Goal: Check status: Check status

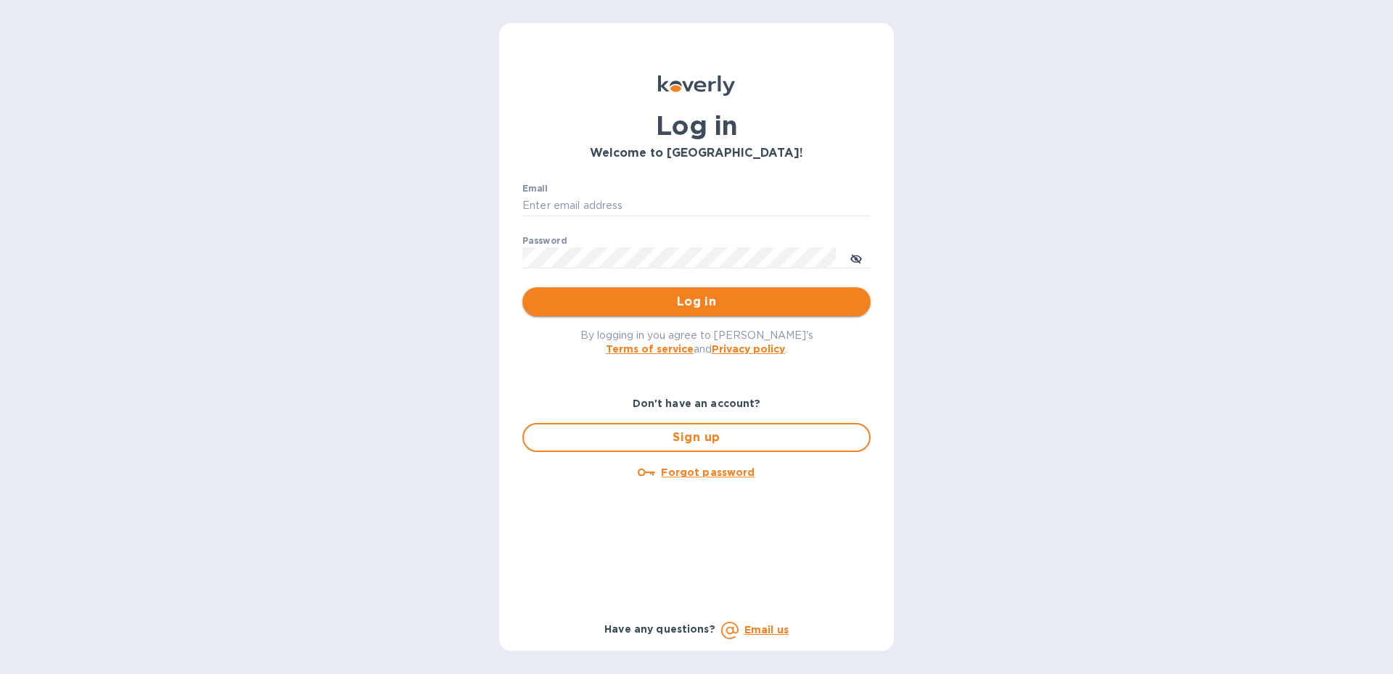
type input "adrumm@darcangelo.cpa"
click at [704, 305] on span "Log in" at bounding box center [696, 301] width 325 height 17
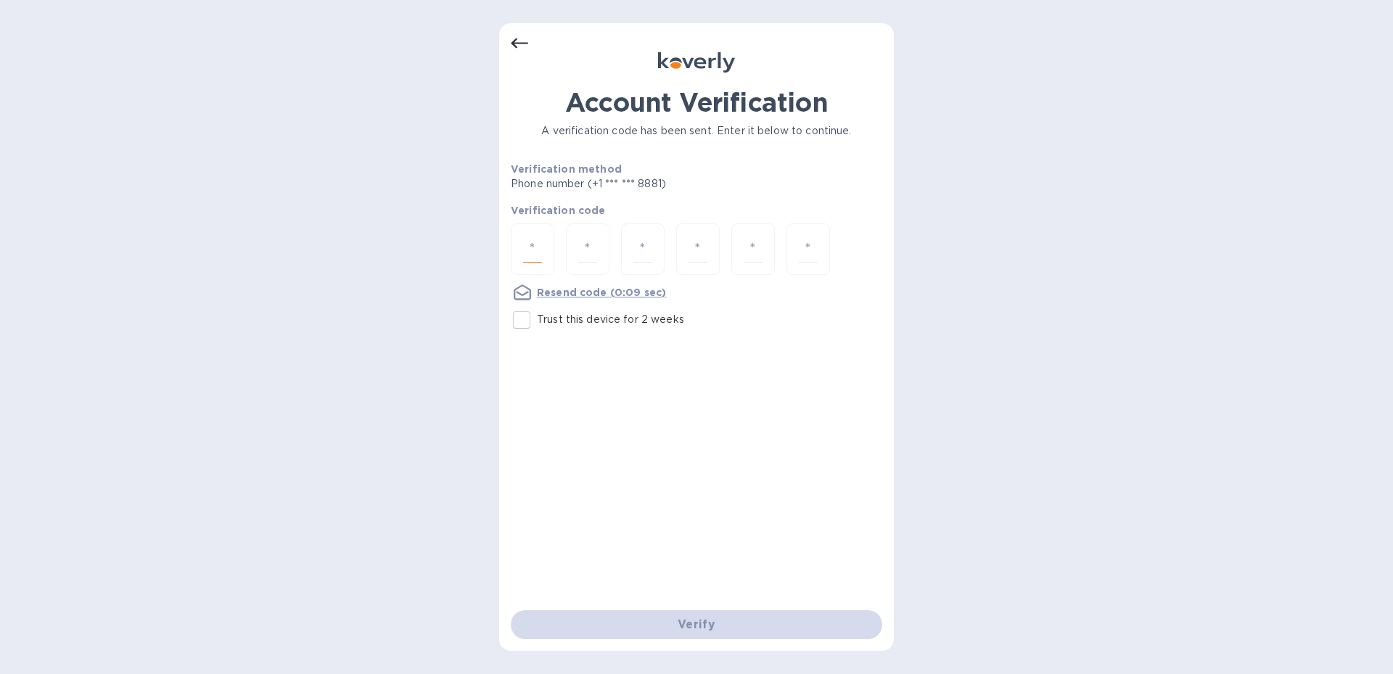
click at [540, 249] on input "number" at bounding box center [532, 249] width 19 height 27
type input "1"
type input "7"
type input "5"
type input "6"
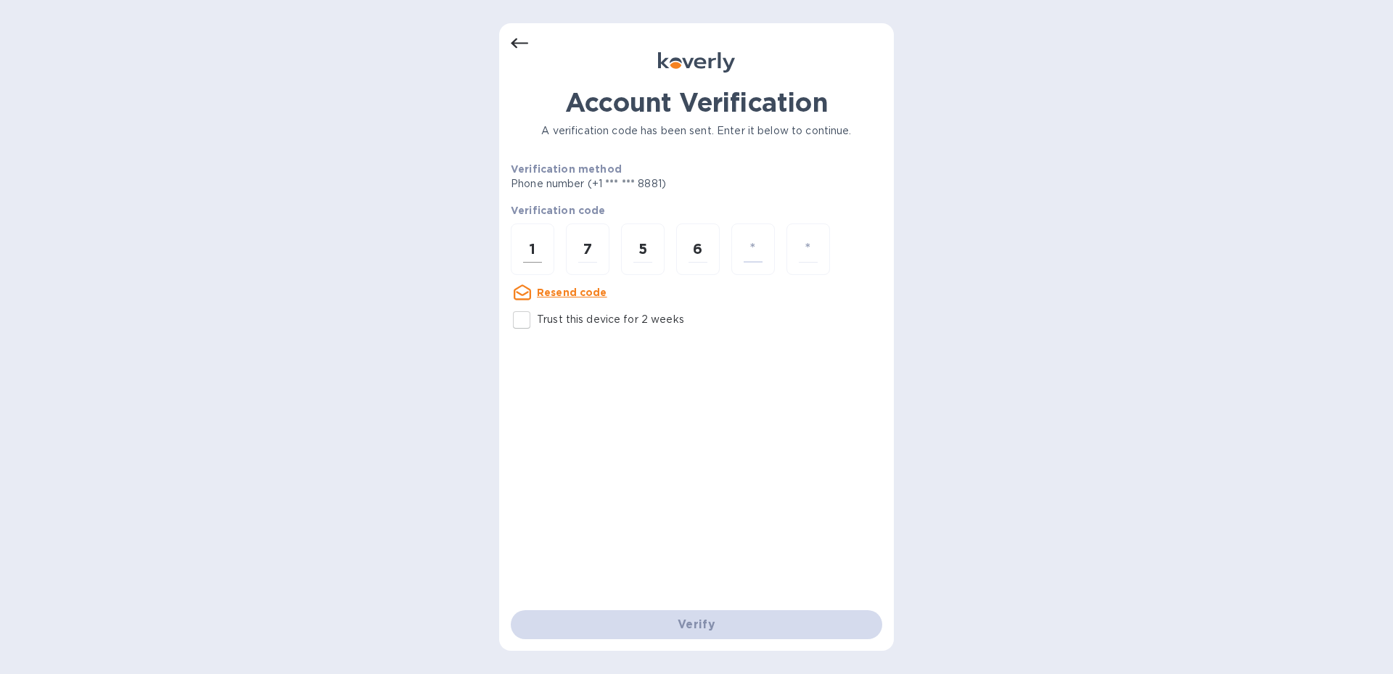
type input "5"
type input "9"
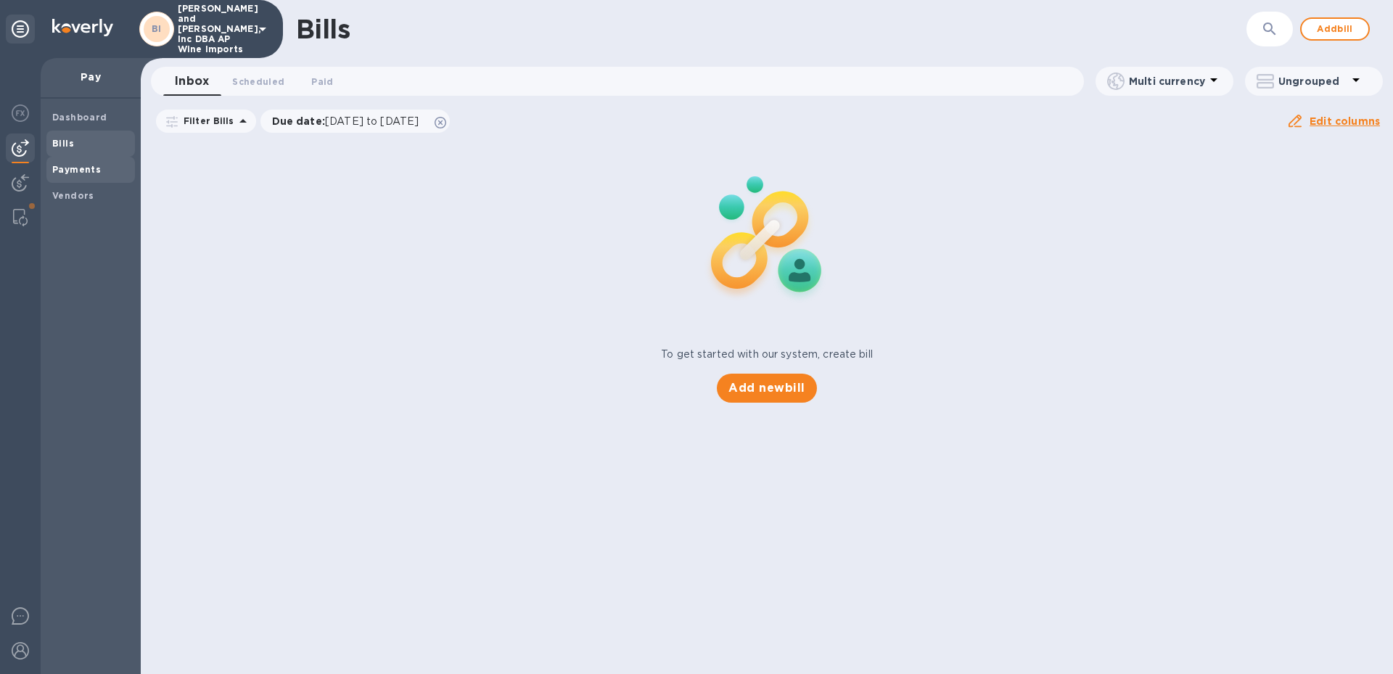
click at [77, 164] on b "Payments" at bounding box center [76, 169] width 49 height 11
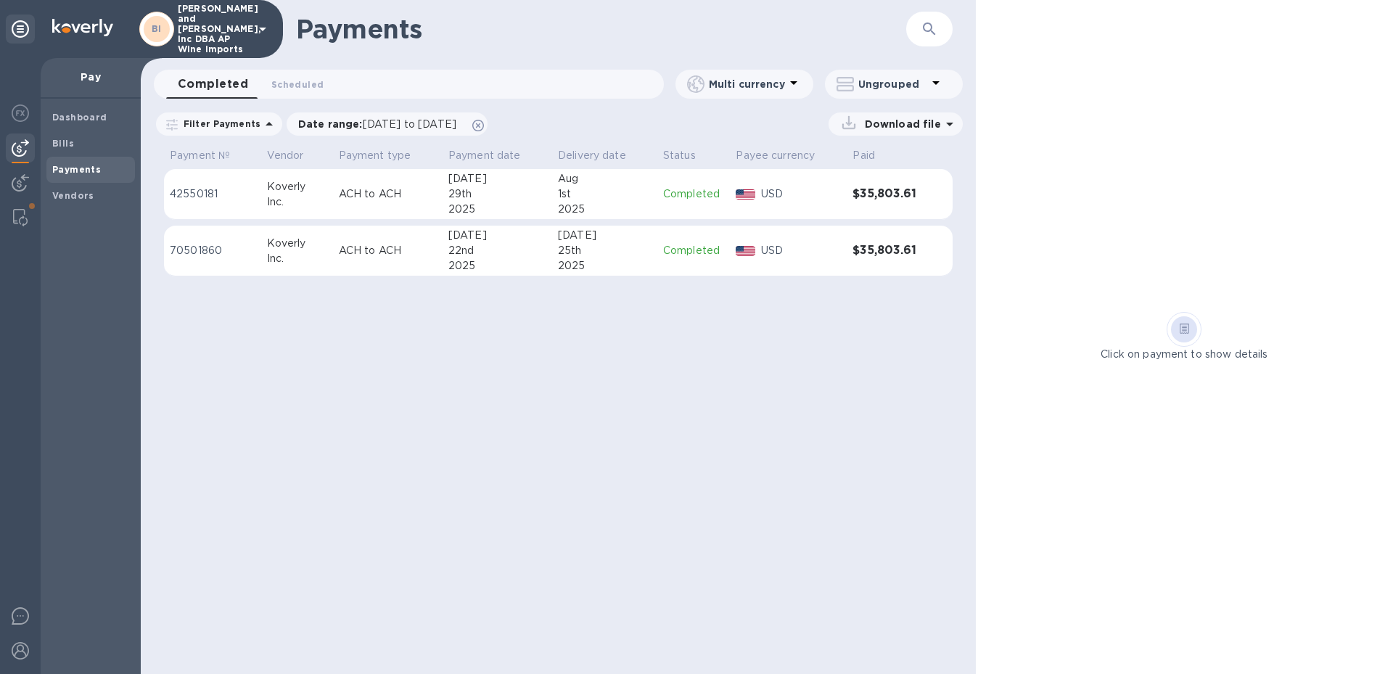
click at [619, 189] on div "1st" at bounding box center [605, 193] width 94 height 15
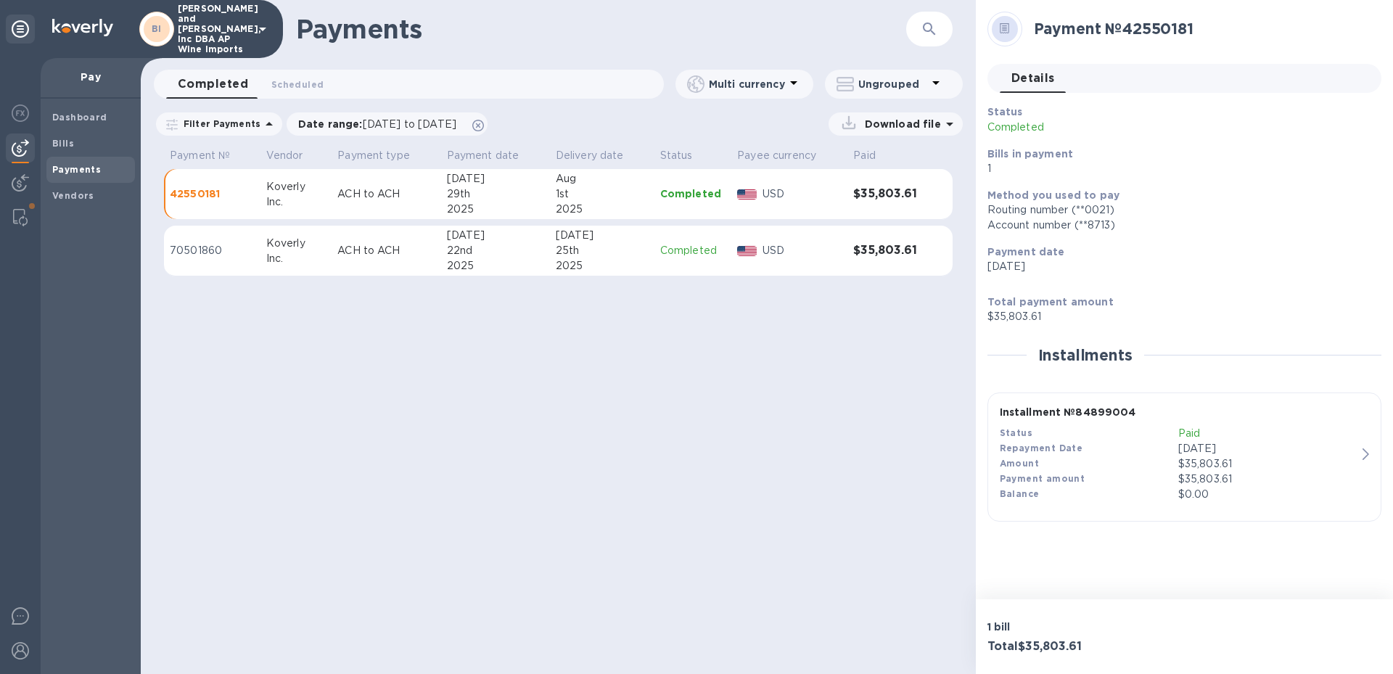
click at [548, 268] on td "[DATE]" at bounding box center [495, 251] width 109 height 51
click at [74, 139] on span "Bills" at bounding box center [90, 143] width 77 height 15
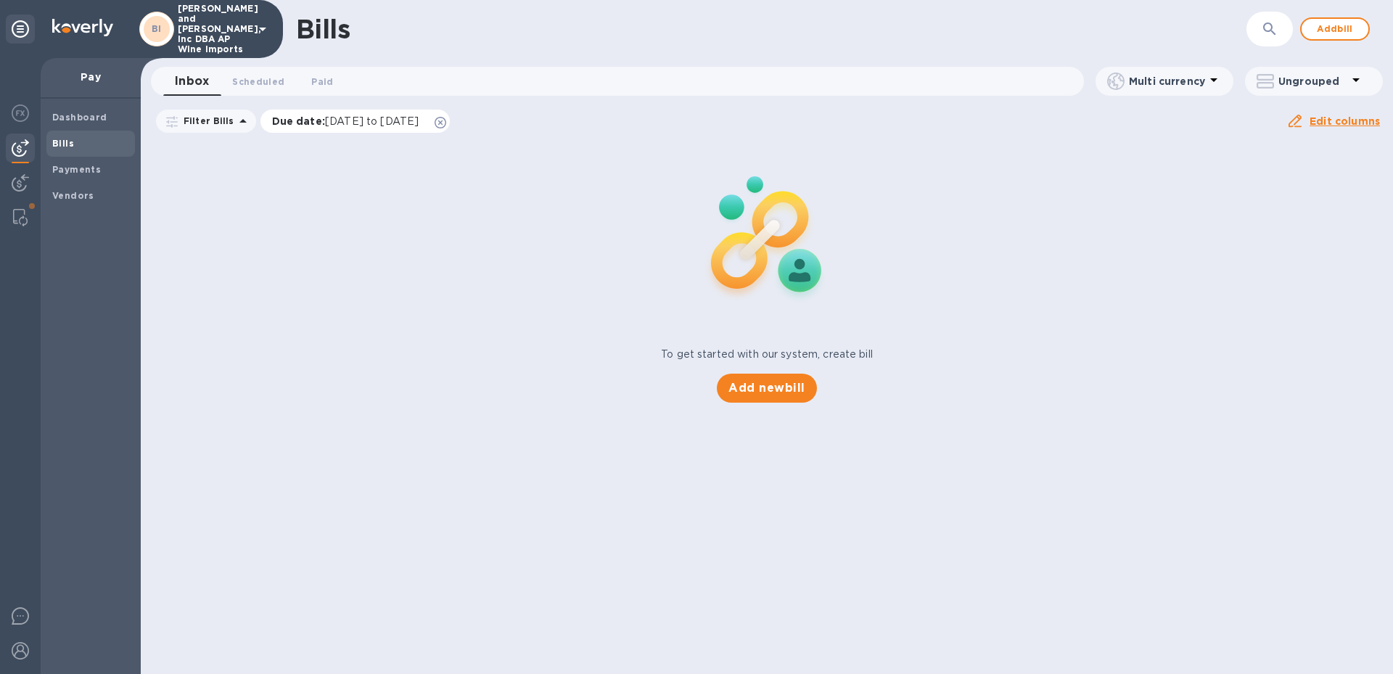
click at [446, 118] on icon at bounding box center [441, 123] width 12 height 12
click at [270, 81] on span "Scheduled 0" at bounding box center [258, 81] width 52 height 15
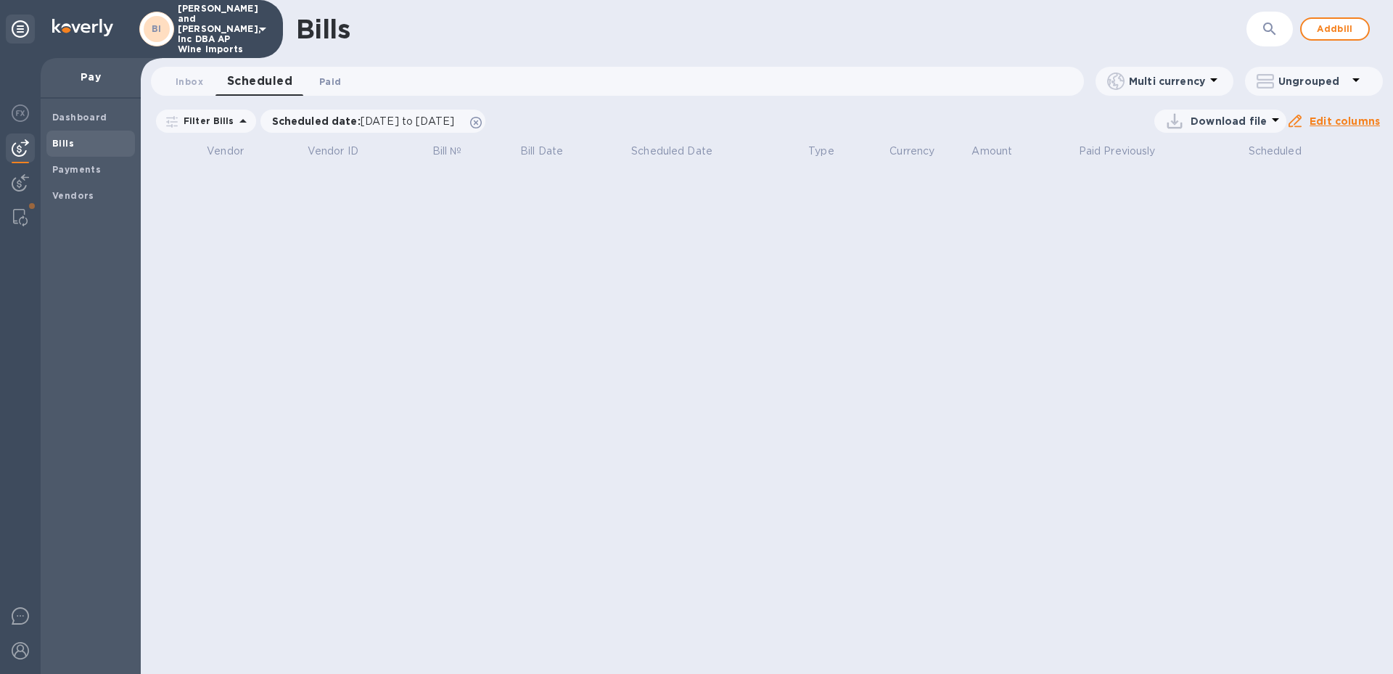
click at [333, 78] on span "Paid 0" at bounding box center [330, 81] width 22 height 15
click at [449, 123] on icon at bounding box center [443, 123] width 12 height 12
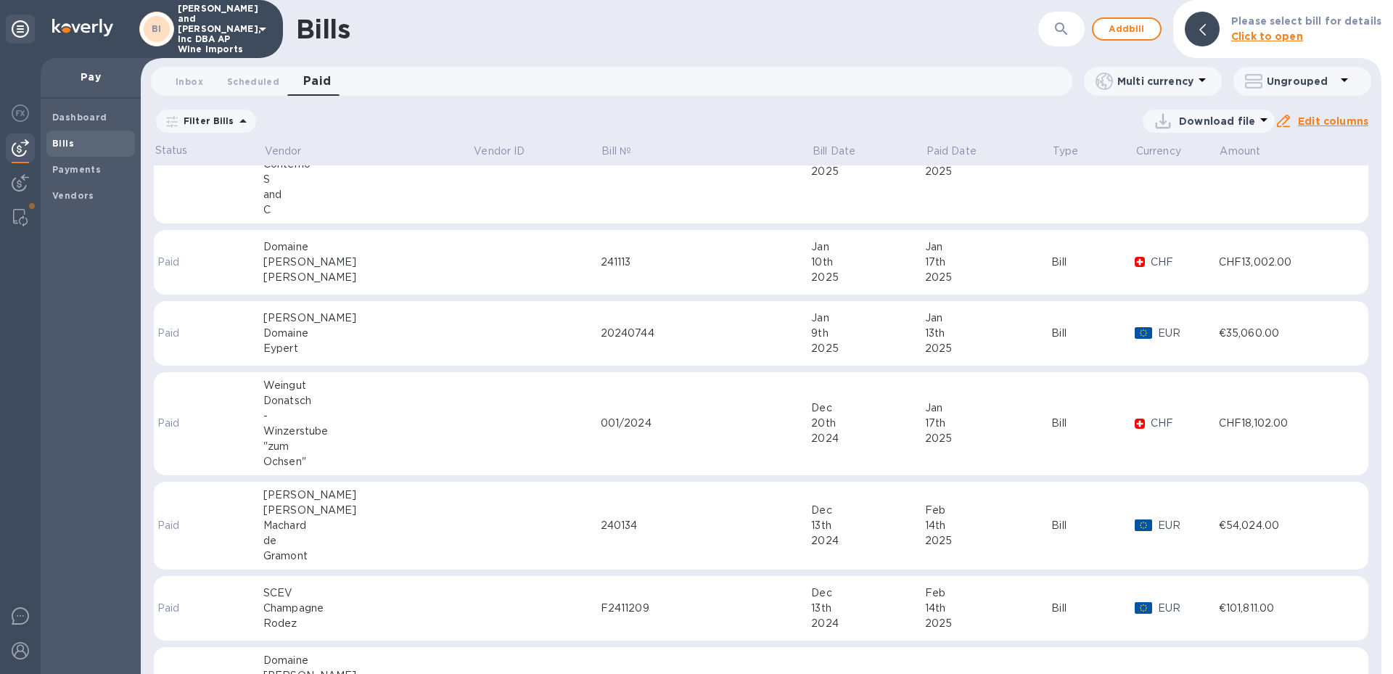
scroll to position [363, 0]
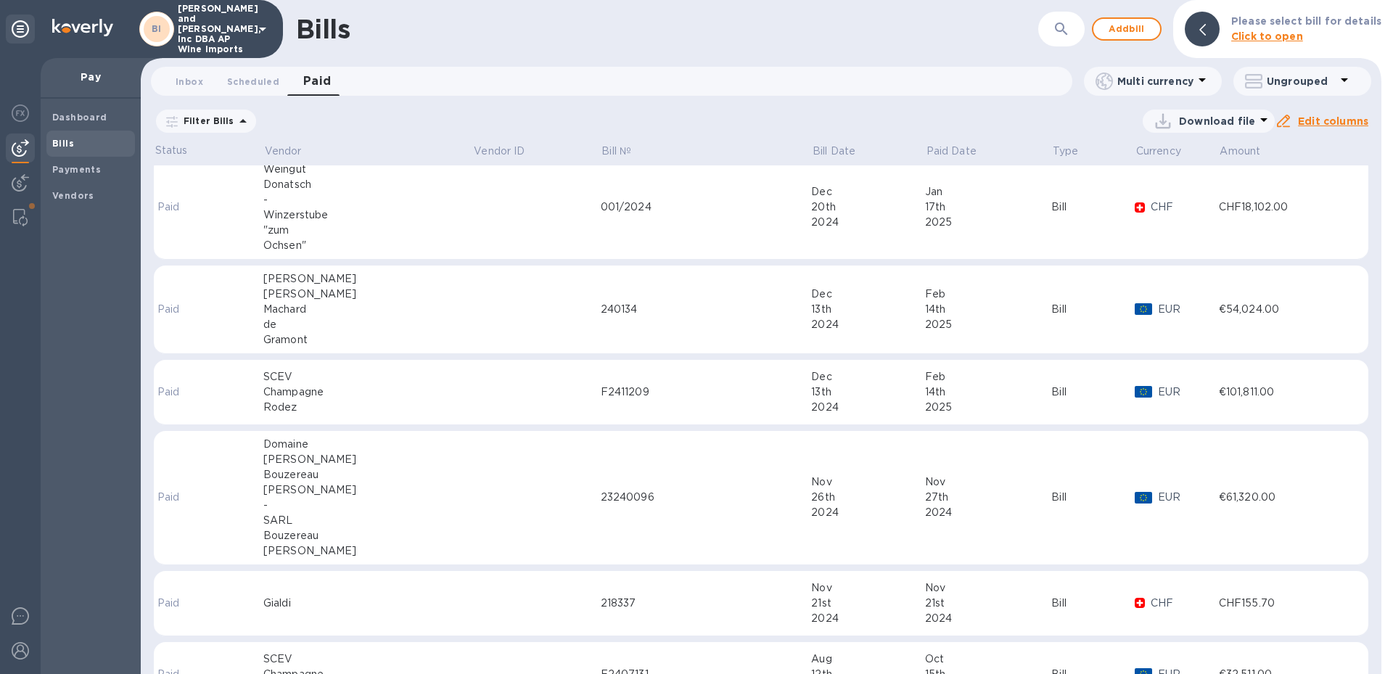
click at [601, 386] on div "F2411209" at bounding box center [706, 392] width 211 height 15
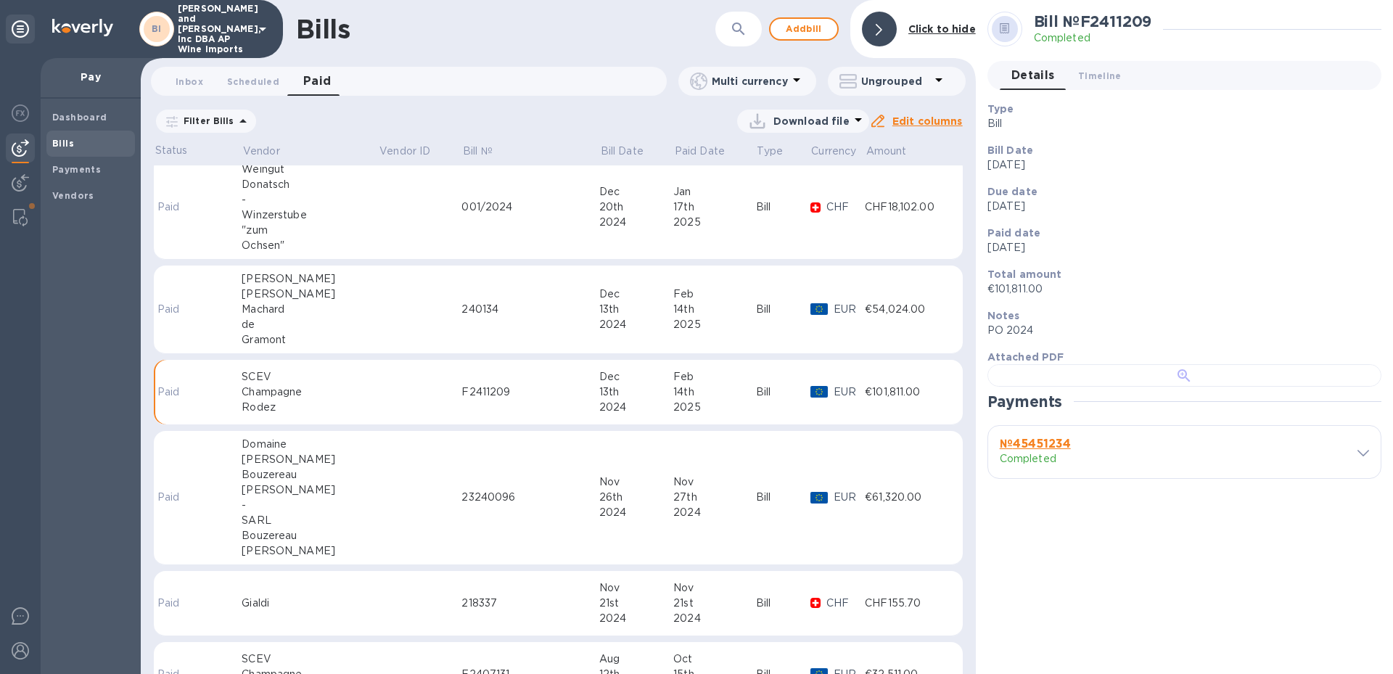
scroll to position [360, 0]
click at [91, 126] on div "Dashboard" at bounding box center [90, 117] width 89 height 26
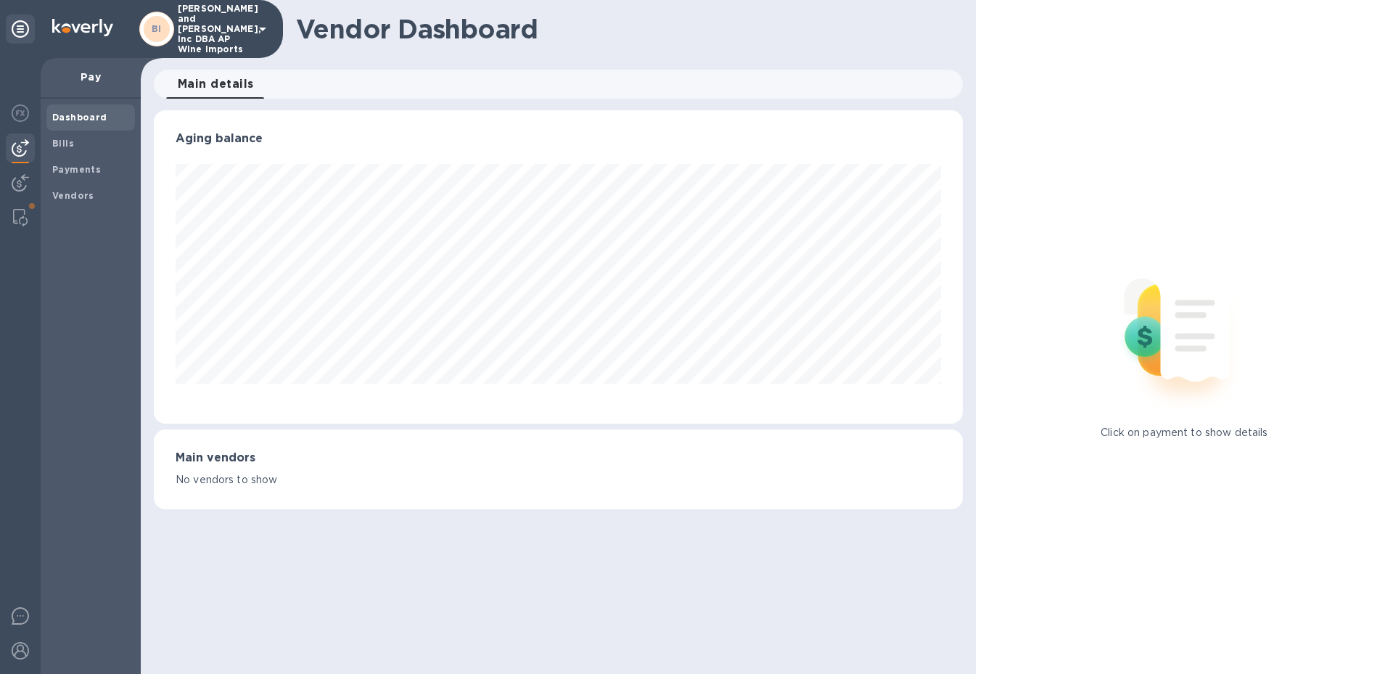
scroll to position [313, 808]
